Goal: Task Accomplishment & Management: Manage account settings

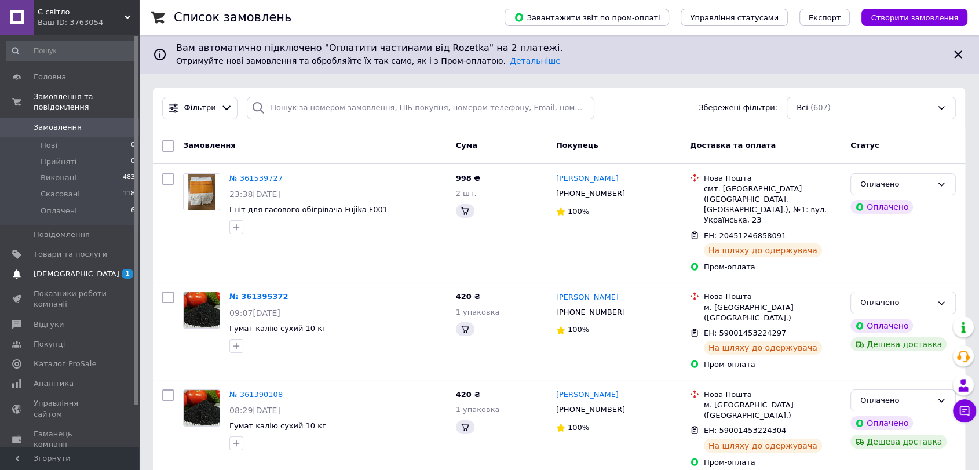
drag, startPoint x: 0, startPoint y: 0, endPoint x: 88, endPoint y: 264, distance: 278.0
click at [88, 269] on span "[DEMOGRAPHIC_DATA]" at bounding box center [71, 274] width 74 height 10
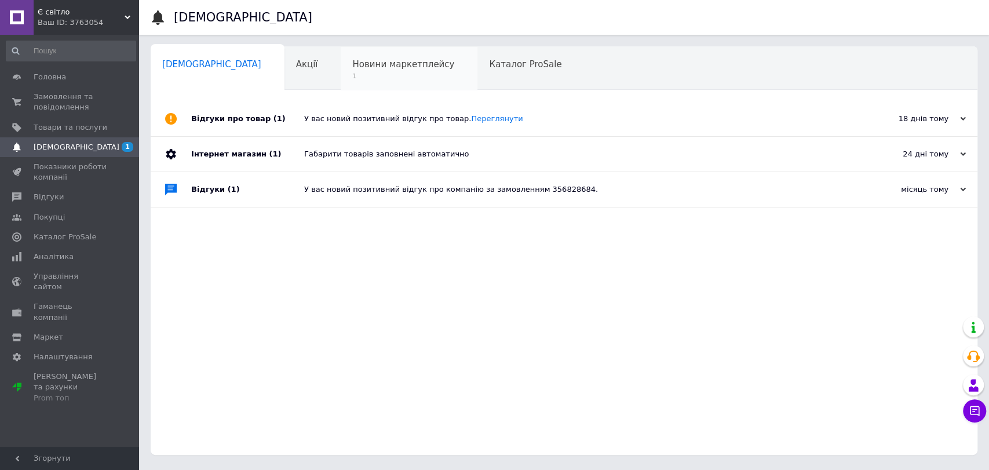
click at [356, 75] on span "1" at bounding box center [403, 76] width 102 height 9
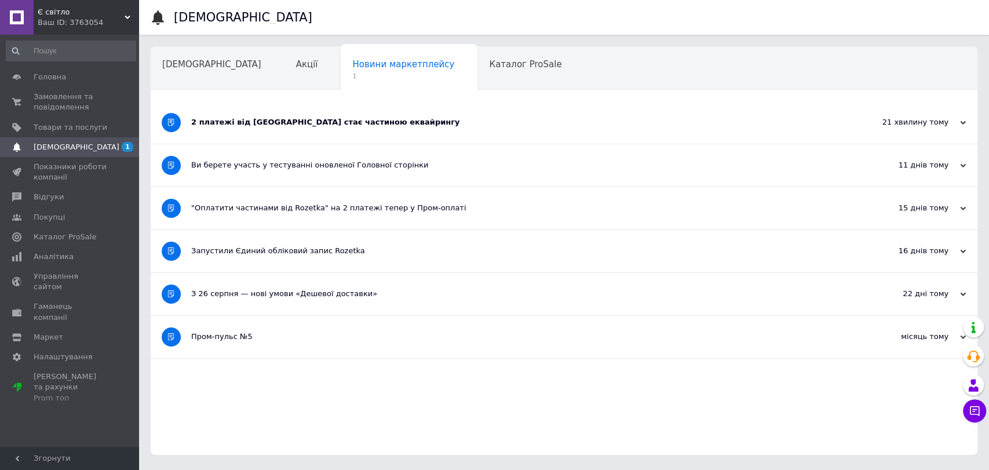
click at [387, 129] on div "2 платежі від [GEOGRAPHIC_DATA] стає частиною еквайрингу" at bounding box center [520, 122] width 659 height 42
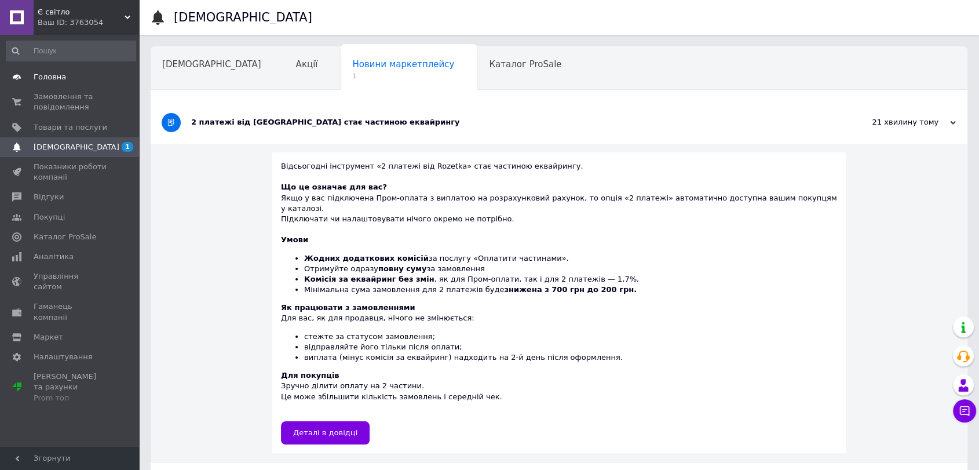
click at [70, 82] on span "Головна" at bounding box center [71, 77] width 74 height 10
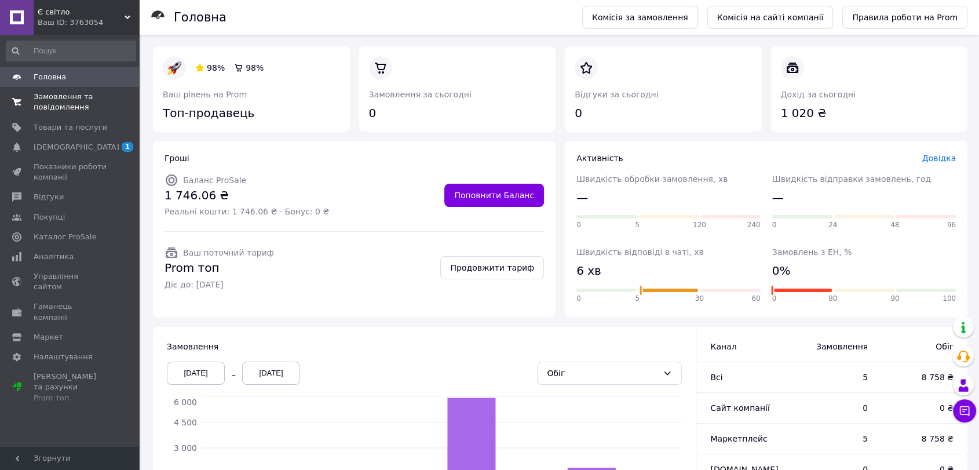
click at [78, 99] on span "Замовлення та повідомлення" at bounding box center [71, 102] width 74 height 21
